Goal: Task Accomplishment & Management: Complete application form

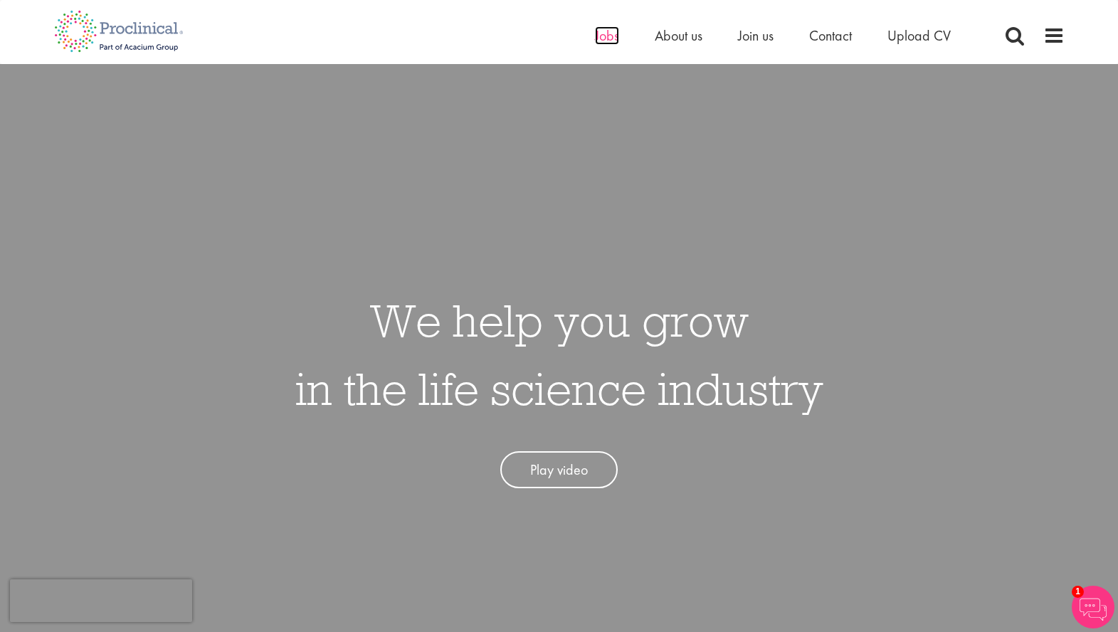
click at [610, 41] on span "Jobs" at bounding box center [607, 35] width 24 height 18
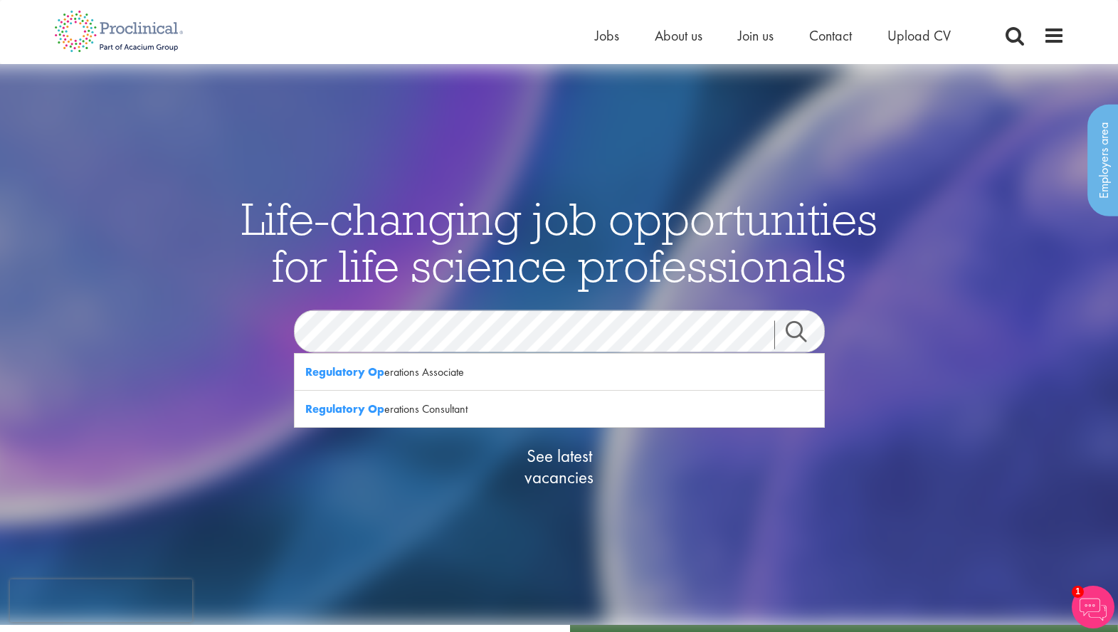
click at [545, 453] on span "See latest vacancies" at bounding box center [559, 466] width 142 height 43
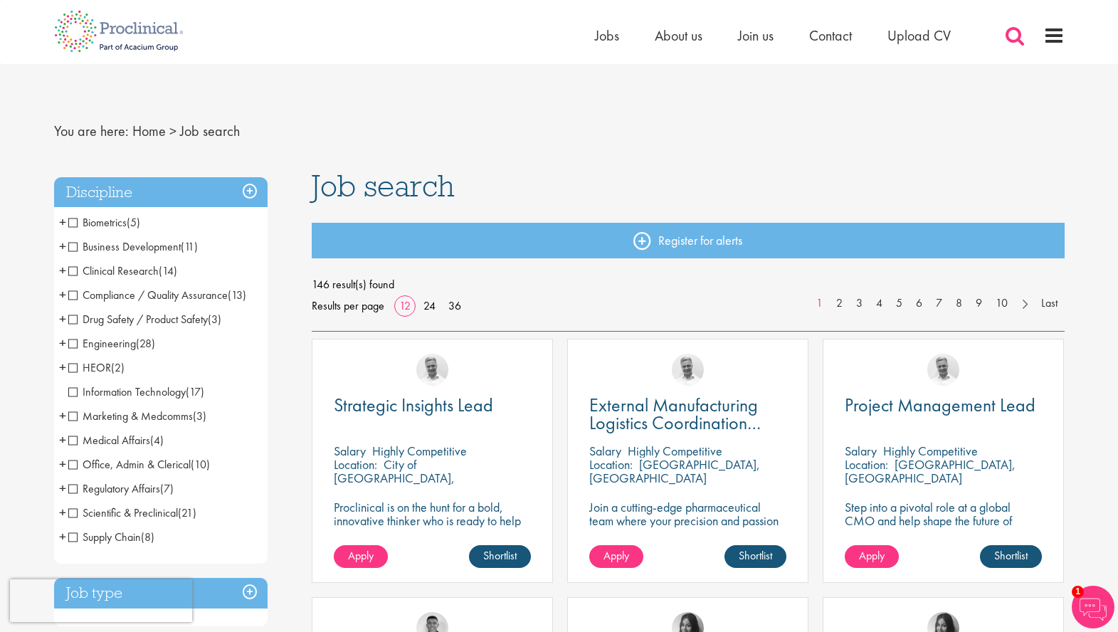
click at [1009, 33] on span at bounding box center [1014, 35] width 21 height 21
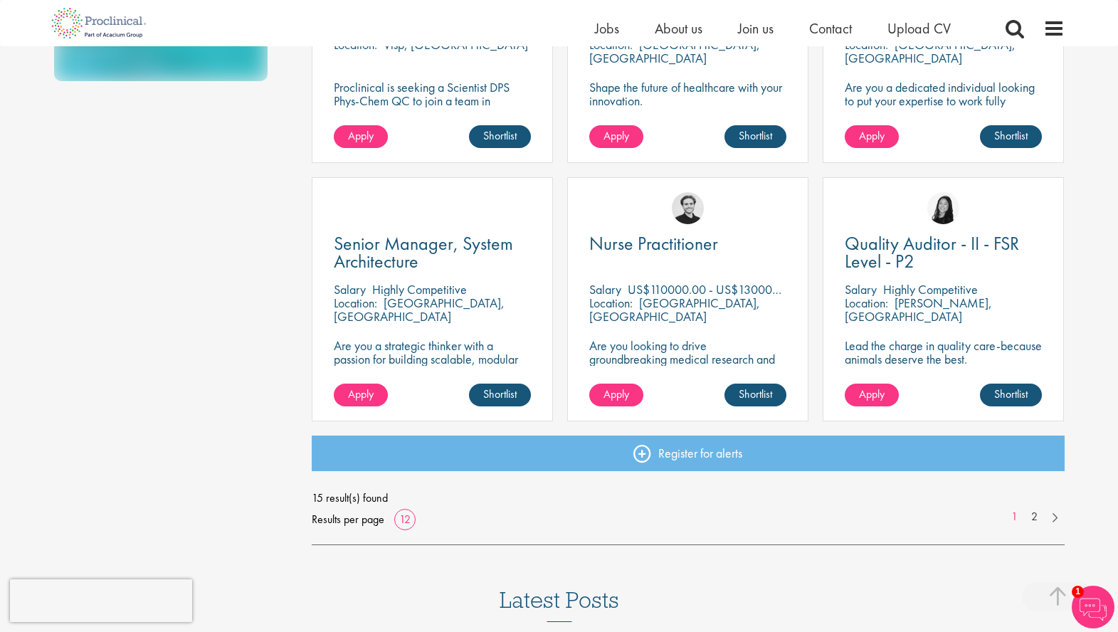
scroll to position [932, 0]
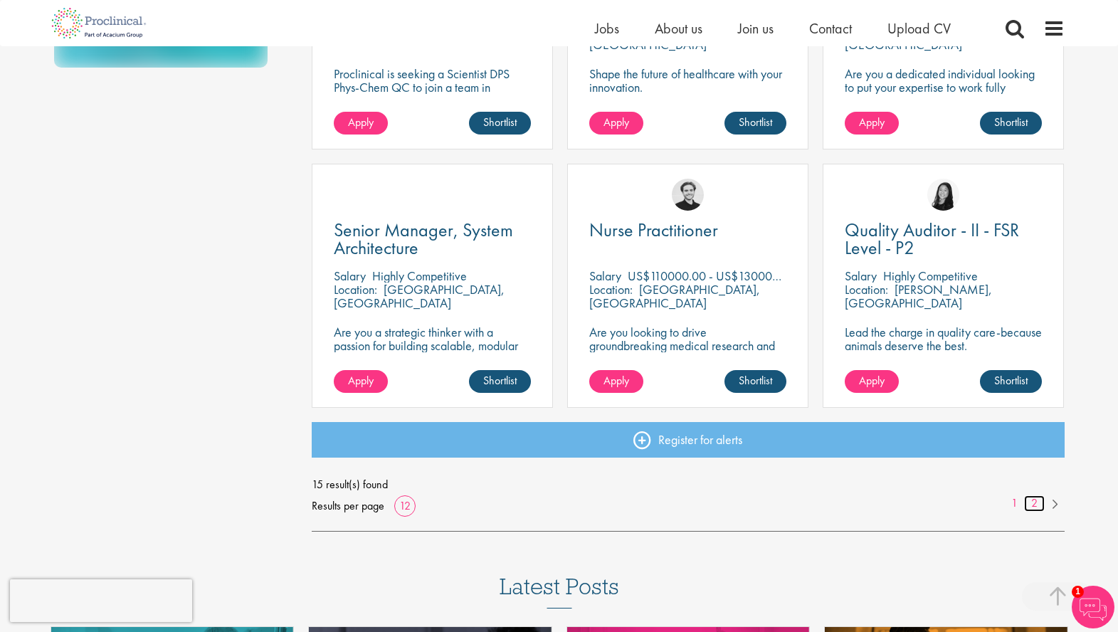
click at [1029, 502] on link "2" at bounding box center [1034, 503] width 21 height 16
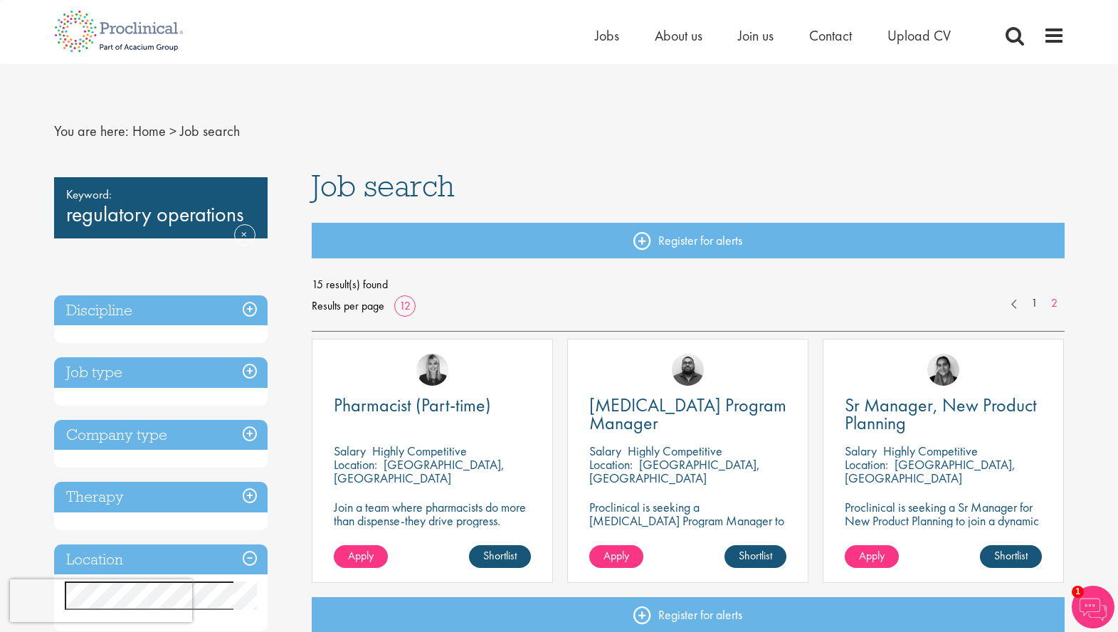
click at [208, 433] on h3 "Company type" at bounding box center [160, 435] width 213 height 31
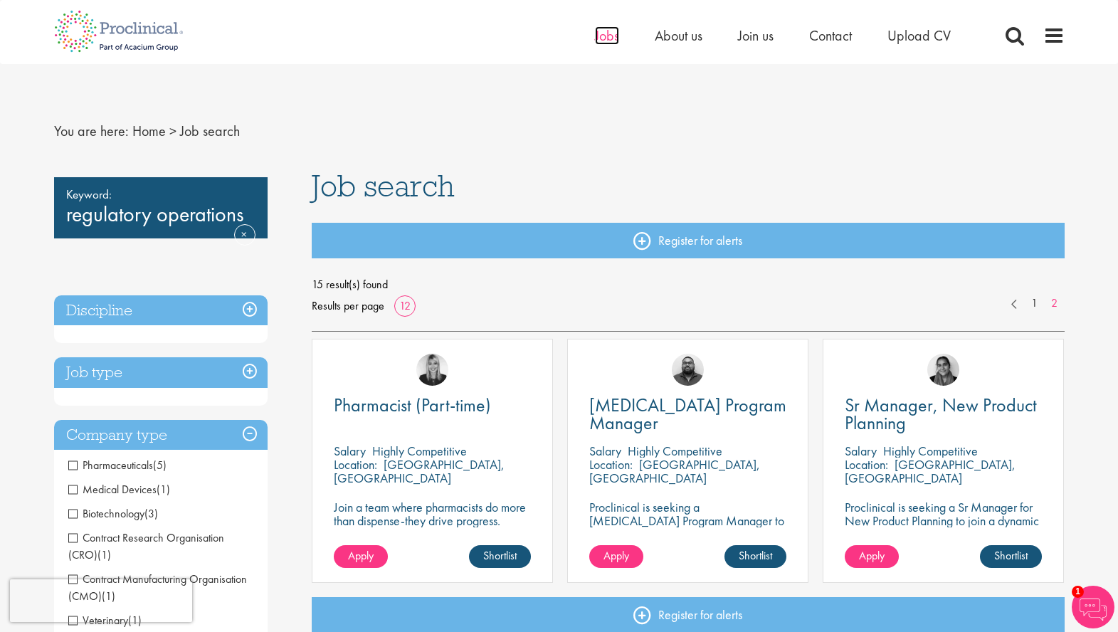
click at [610, 39] on span "Jobs" at bounding box center [607, 35] width 24 height 18
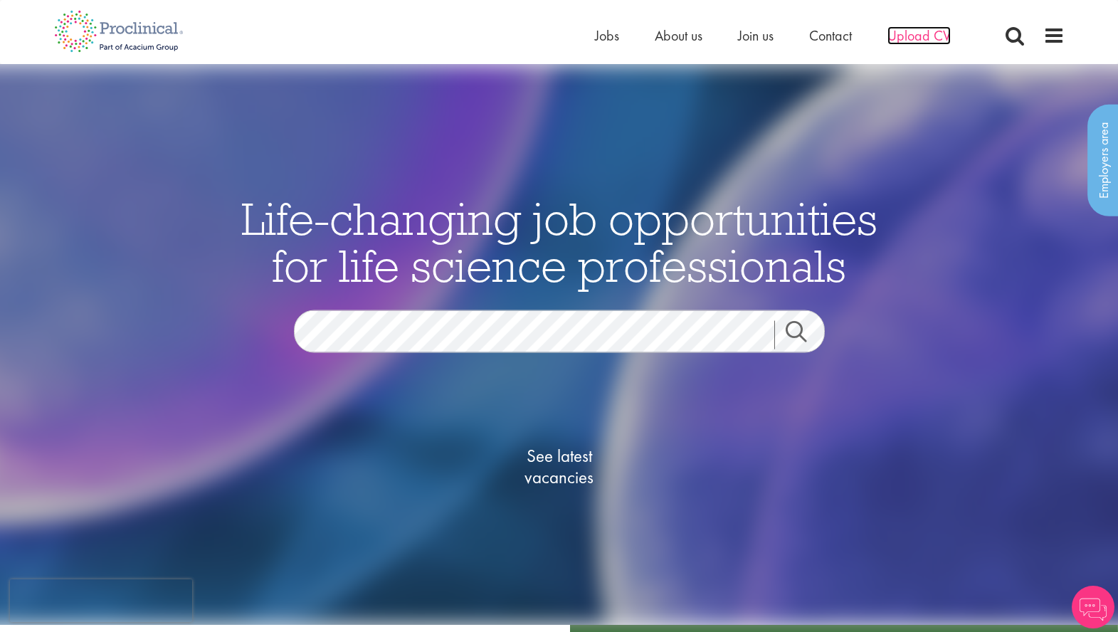
click at [903, 37] on span "Upload CV" at bounding box center [918, 35] width 63 height 18
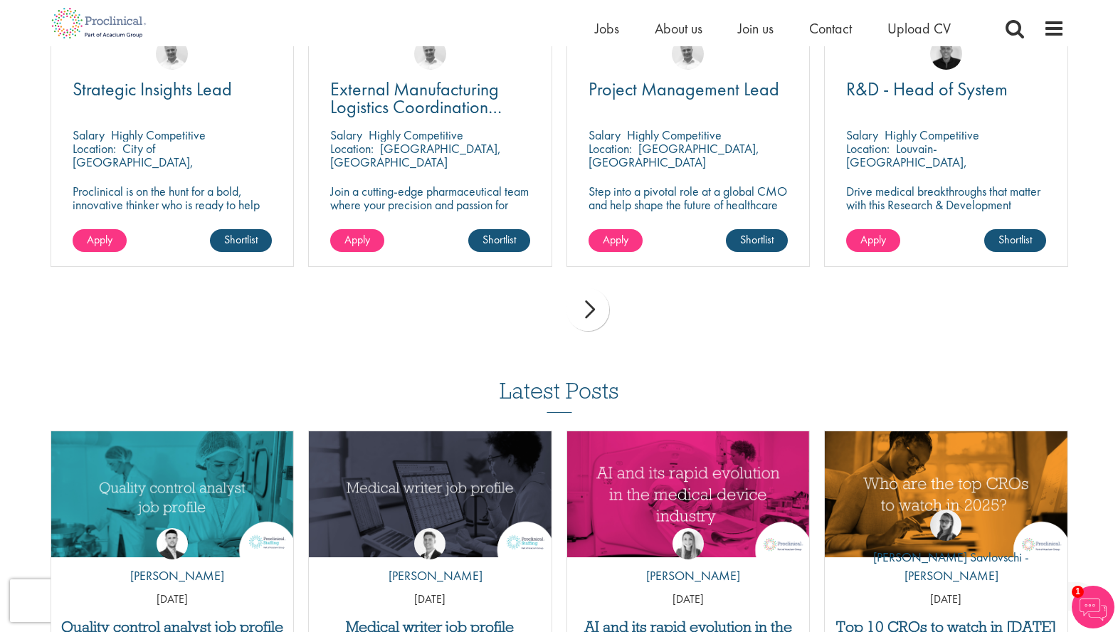
scroll to position [1061, 0]
